Goal: Check status: Check status

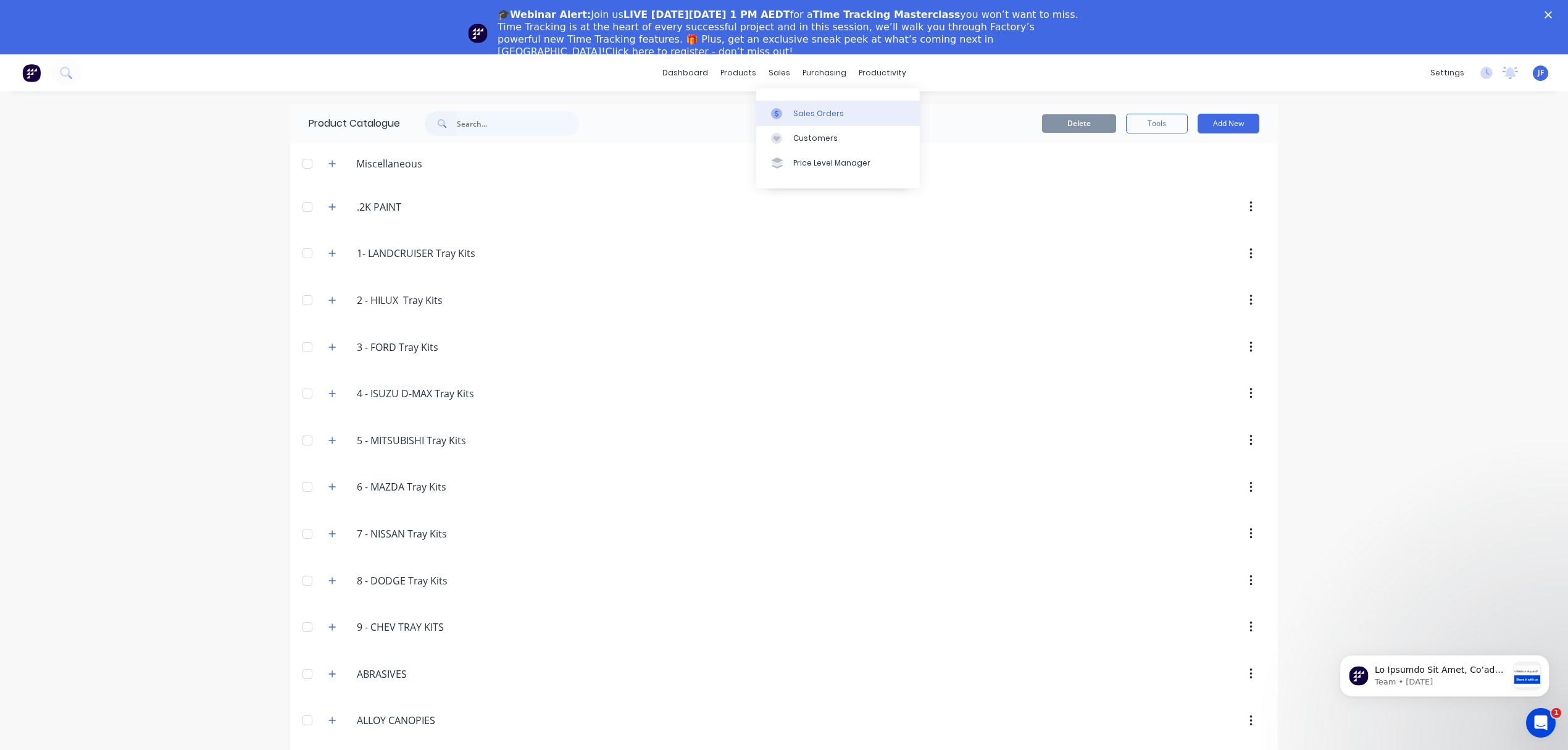
click at [813, 117] on div "Sales Orders" at bounding box center [818, 114] width 51 height 12
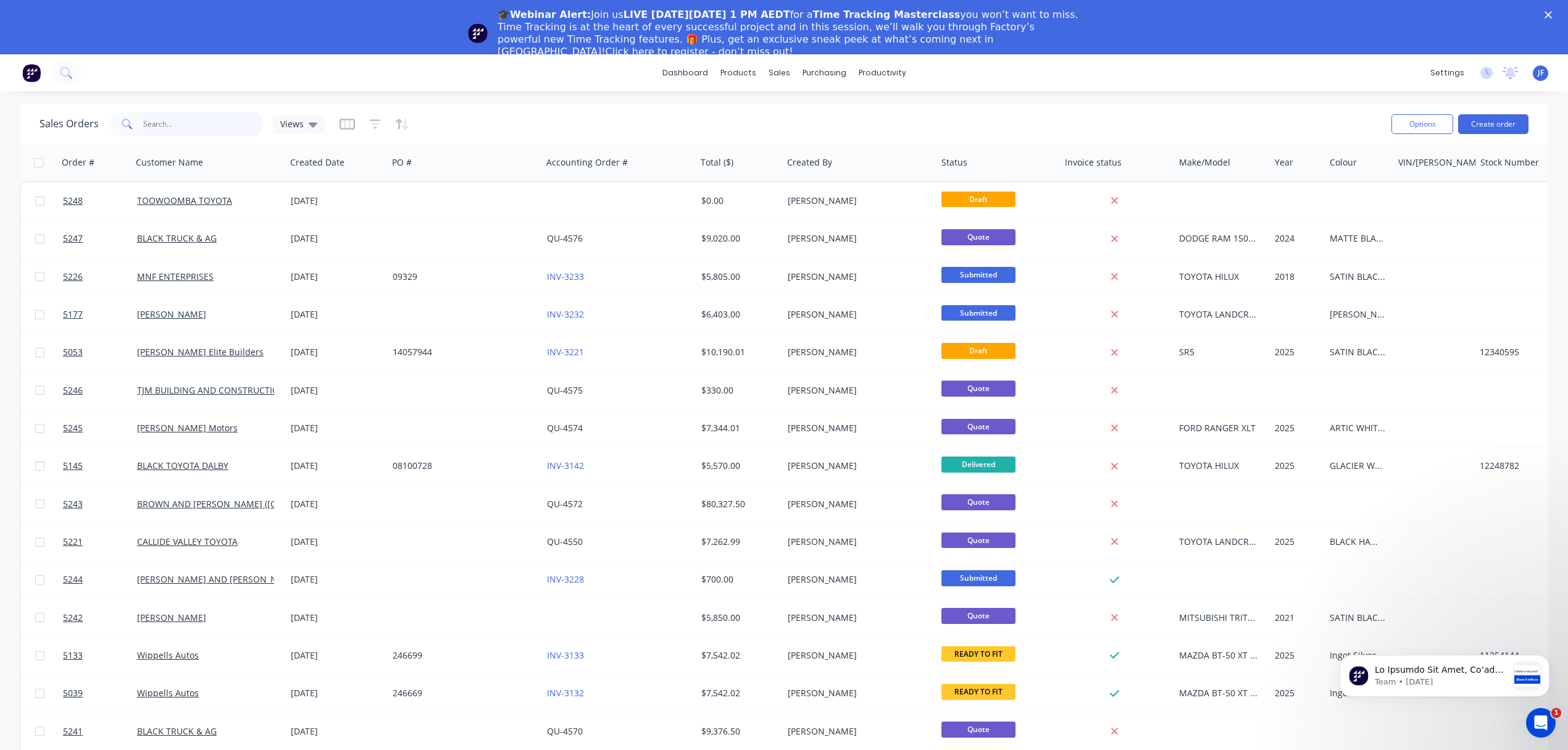
click at [191, 124] on input "text" at bounding box center [203, 124] width 121 height 25
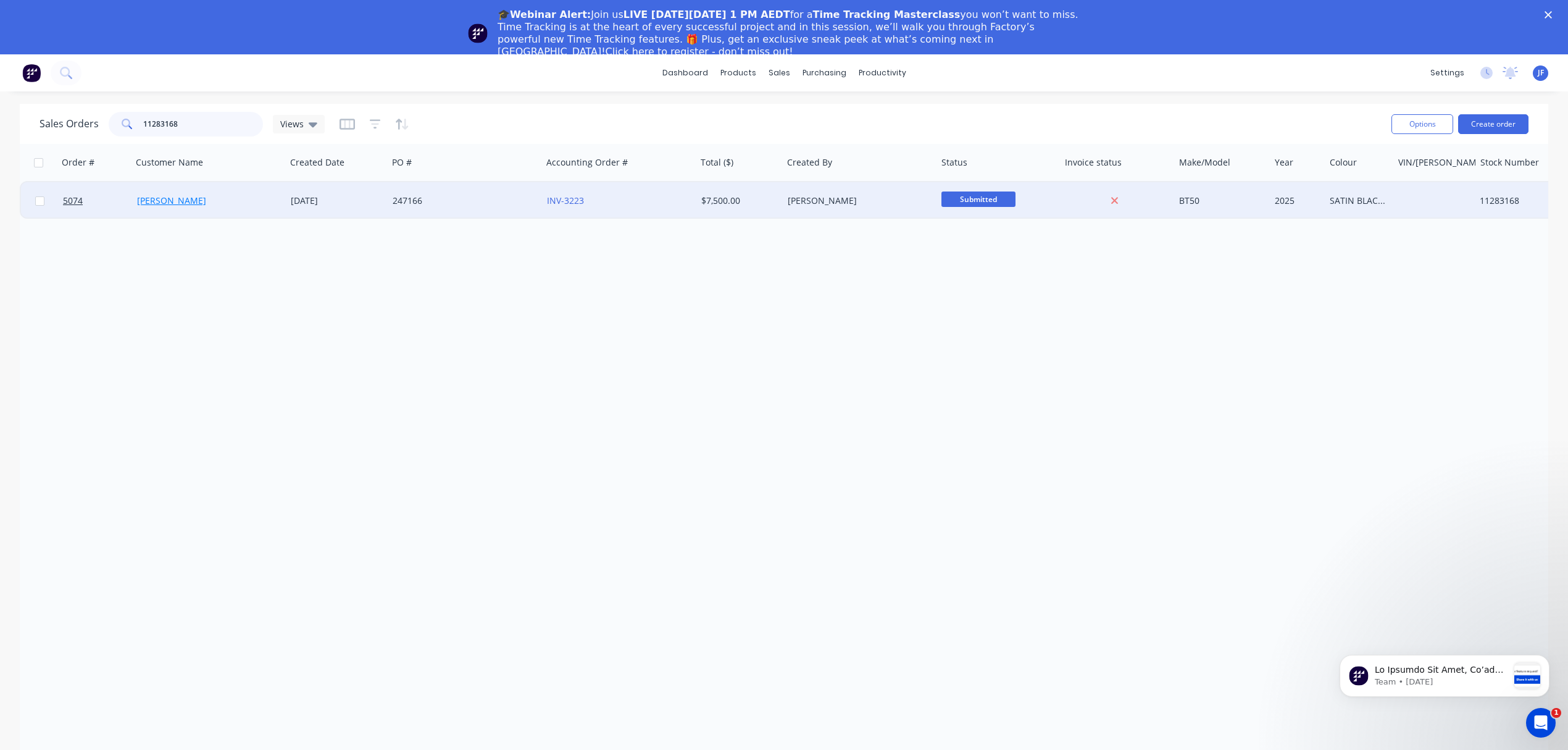
type input "11283168"
click at [169, 198] on link "[PERSON_NAME]" at bounding box center [172, 200] width 69 height 12
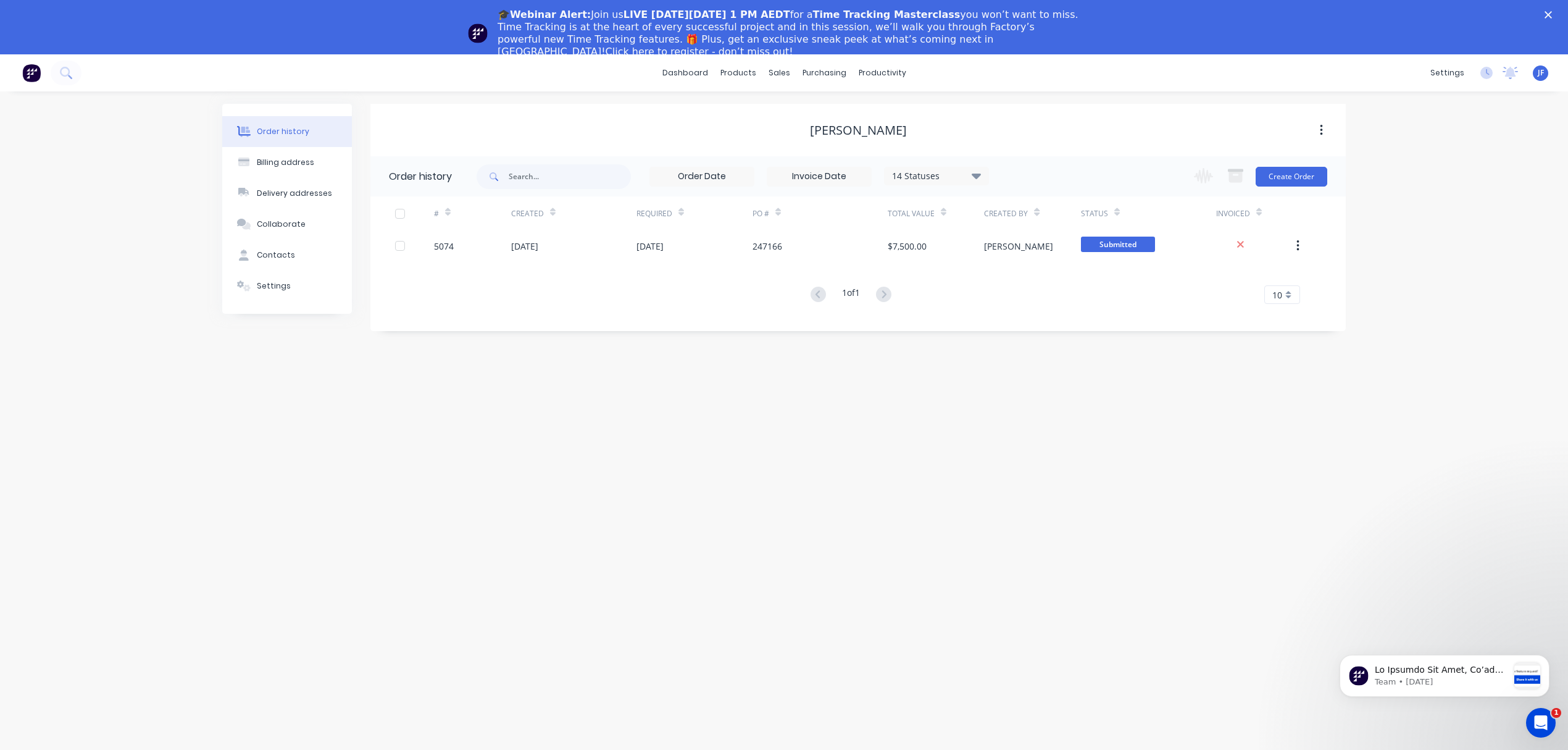
drag, startPoint x: 329, startPoint y: 453, endPoint x: 333, endPoint y: 449, distance: 5.7
click at [333, 449] on div "Order history Billing address Delivery addresses Collaborate Contacts Settings …" at bounding box center [784, 448] width 1568 height 713
click at [542, 398] on div "Order history Billing address Delivery addresses Collaborate Contacts Settings …" at bounding box center [784, 448] width 1568 height 713
click at [895, 109] on div "Workflow" at bounding box center [903, 114] width 37 height 12
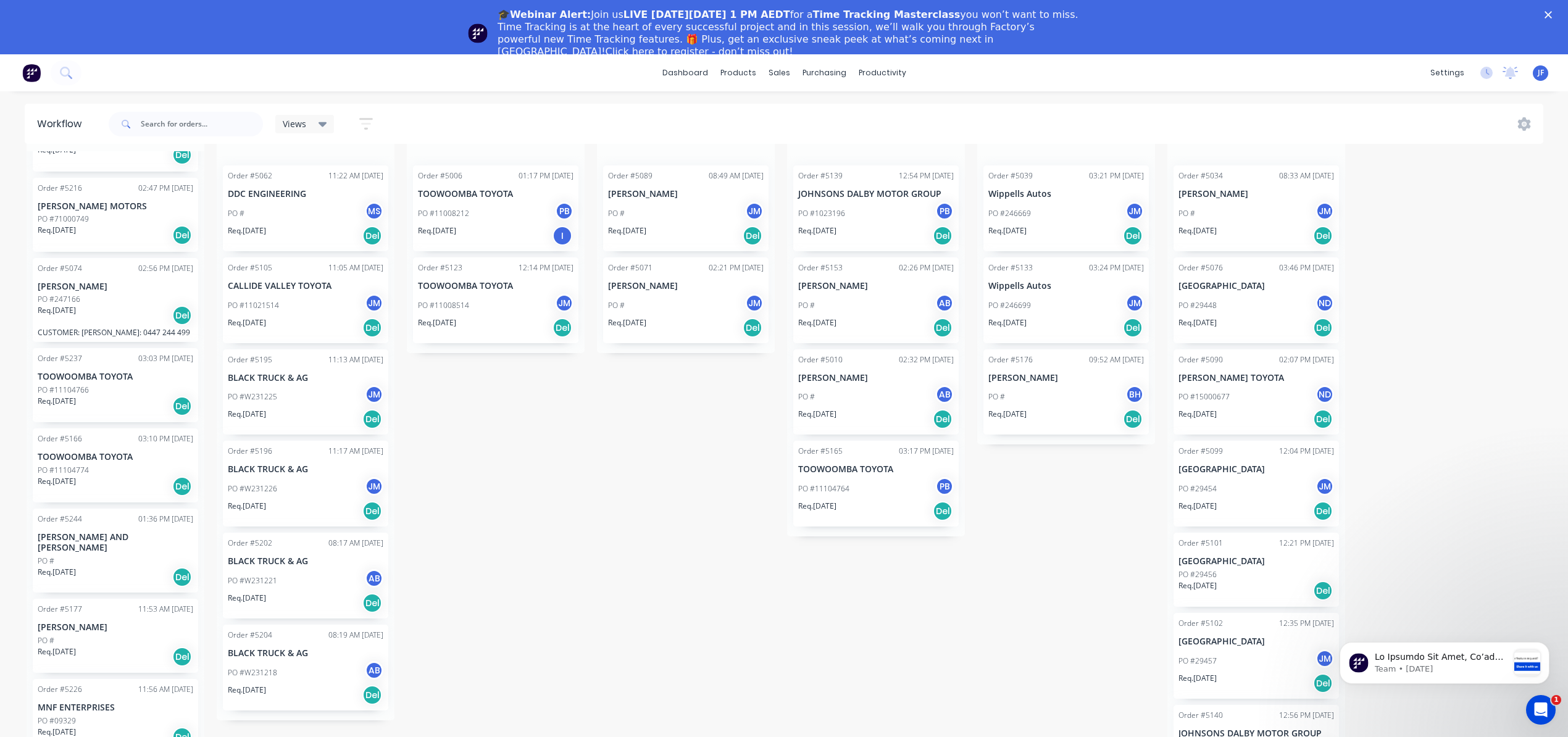
scroll to position [60, 0]
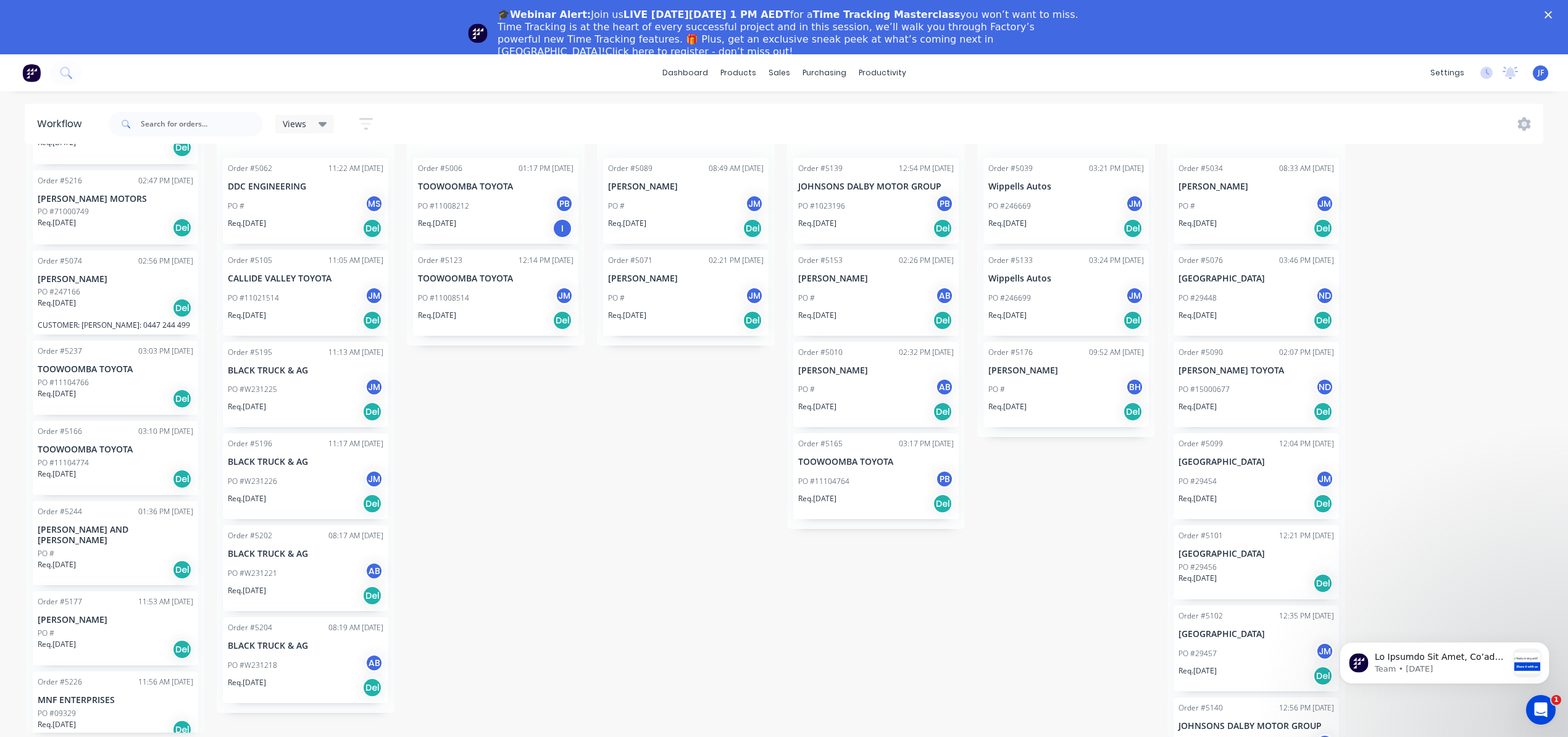
click at [96, 548] on div "PO #" at bounding box center [115, 554] width 155 height 11
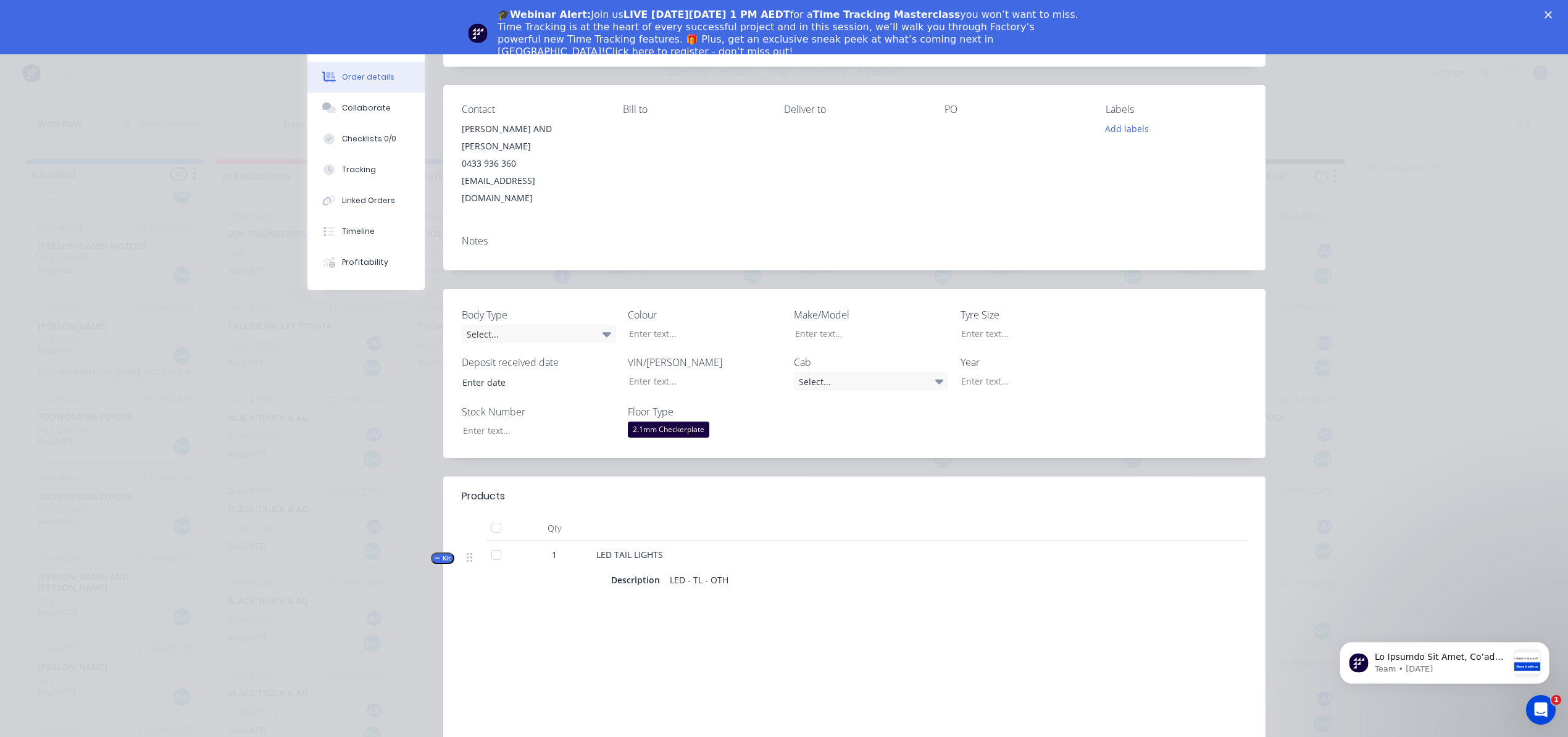
scroll to position [0, 0]
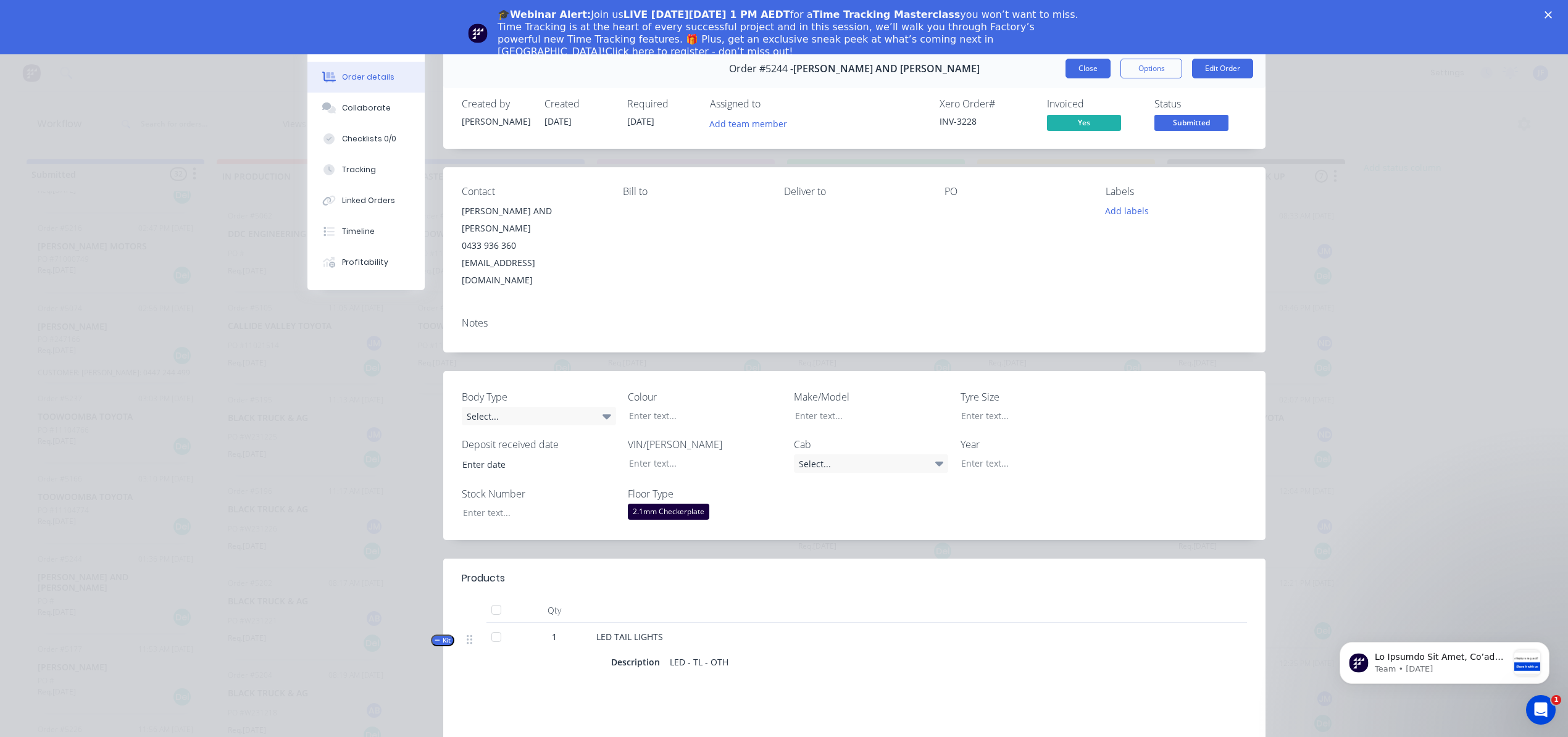
click at [1079, 74] on button "Close" at bounding box center [1088, 68] width 45 height 20
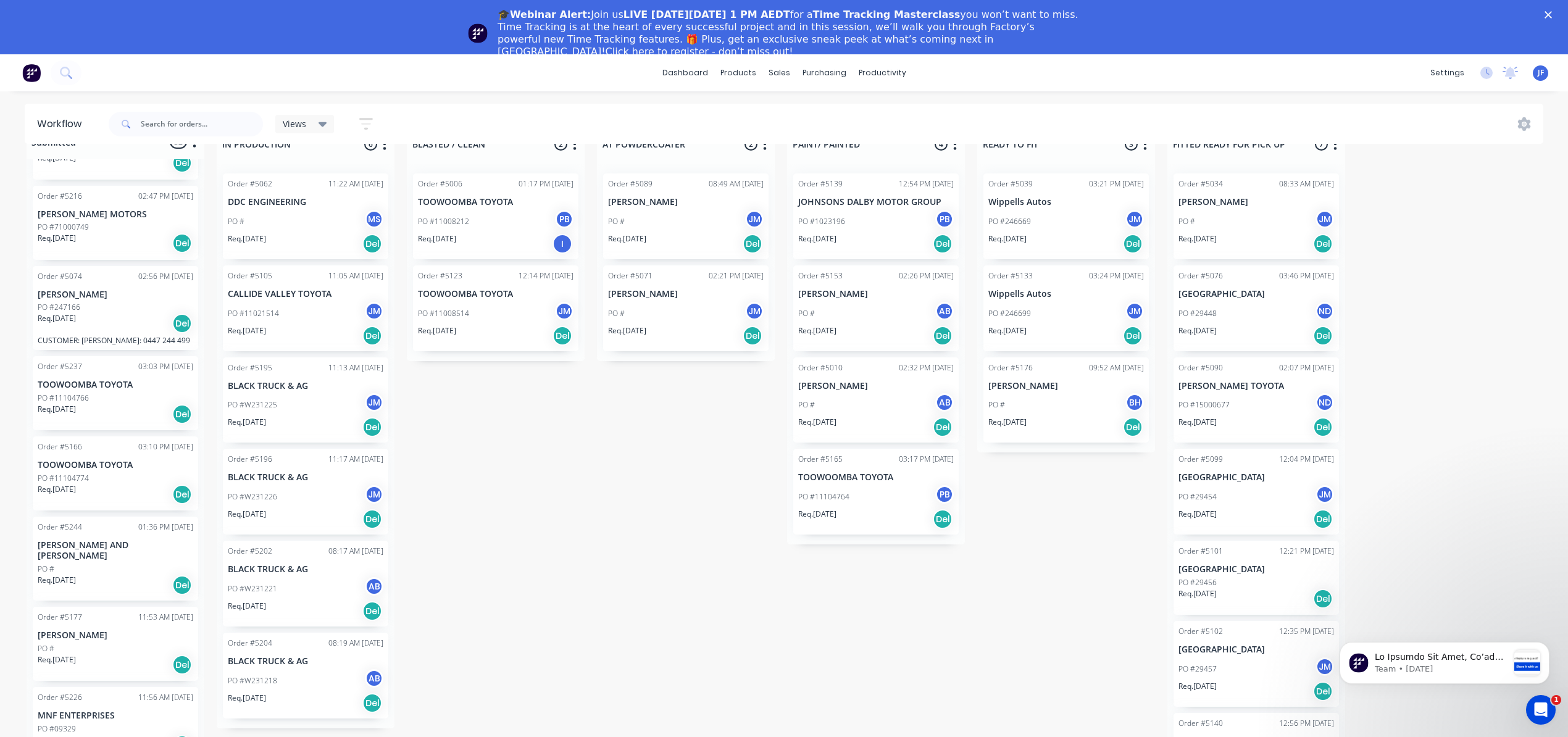
scroll to position [60, 0]
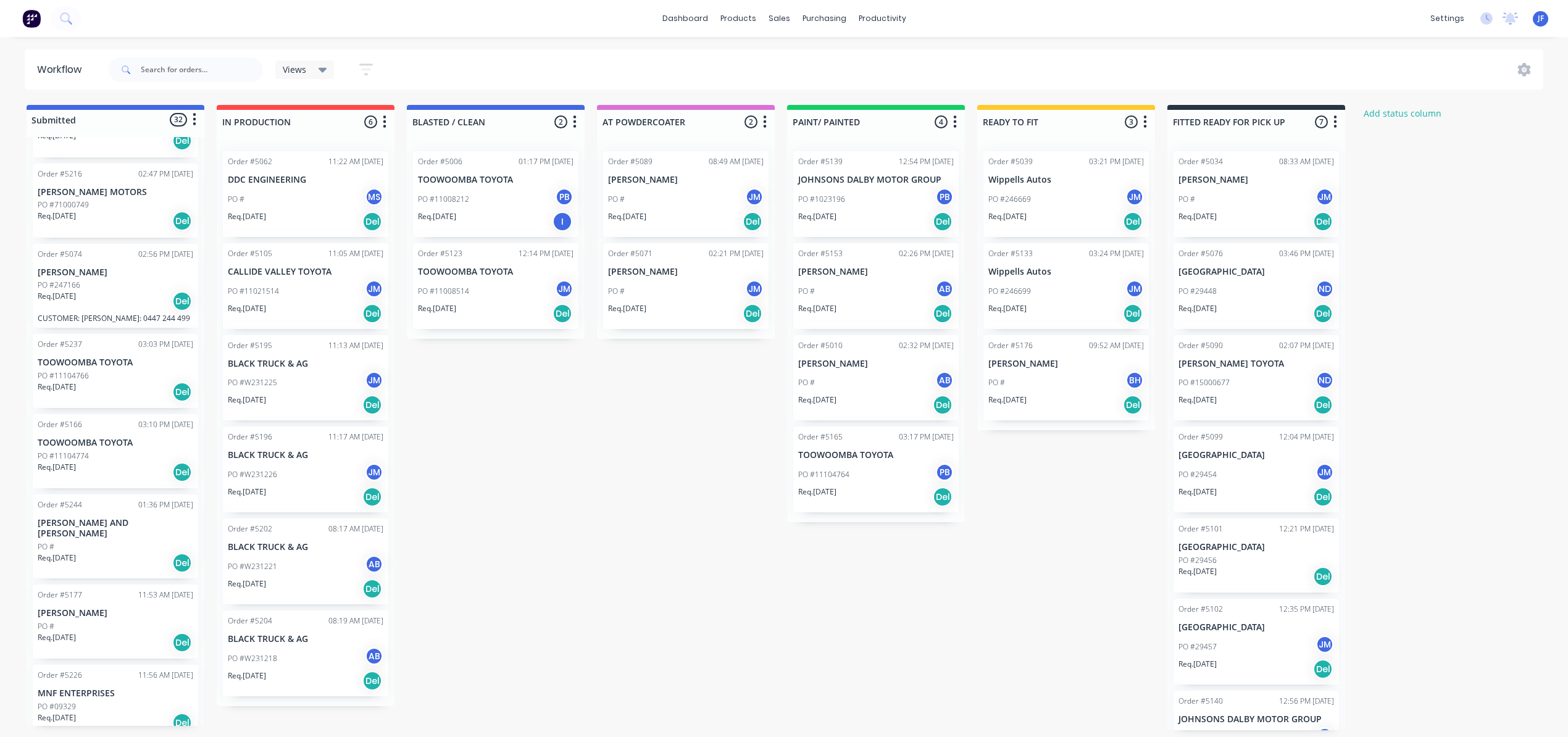
scroll to position [6, 0]
click at [97, 541] on div "PO #" at bounding box center [115, 547] width 155 height 11
